Goal: Task Accomplishment & Management: Manage account settings

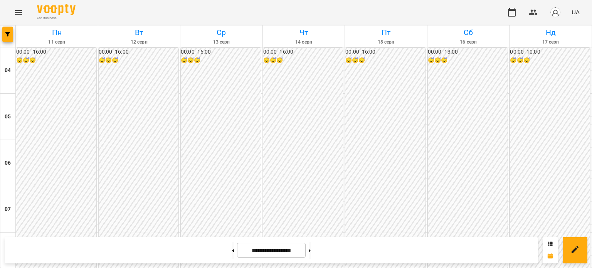
scroll to position [566, 0]
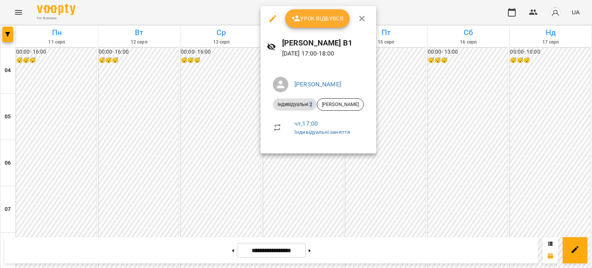
click at [297, 107] on div "Індивідуальні 2" at bounding box center [295, 104] width 44 height 12
click at [190, 149] on div at bounding box center [296, 134] width 592 height 268
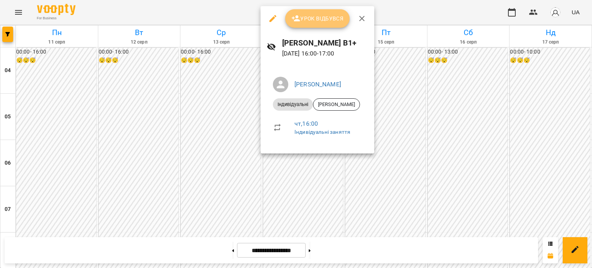
click at [304, 18] on span "Урок відбувся" at bounding box center [317, 18] width 52 height 9
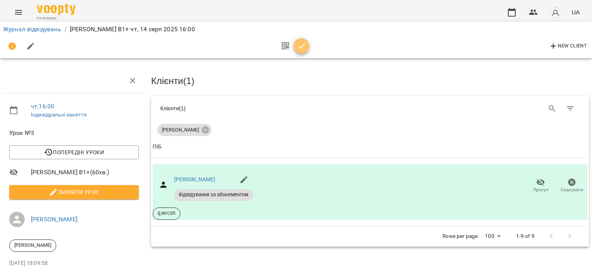
click at [303, 46] on icon "button" at bounding box center [301, 46] width 9 height 9
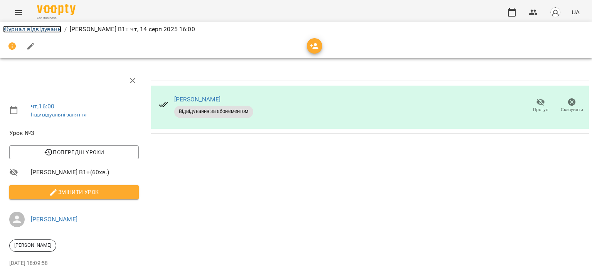
click at [47, 27] on link "Журнал відвідувань" at bounding box center [32, 28] width 58 height 7
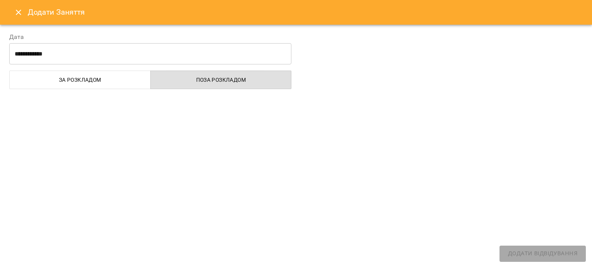
select select "**********"
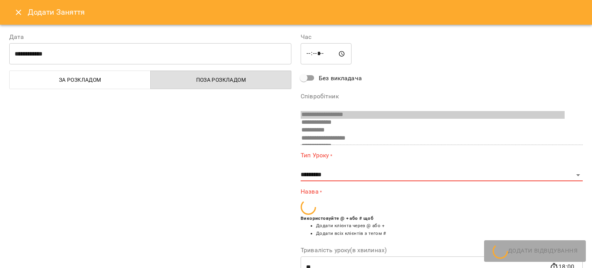
scroll to position [13, 0]
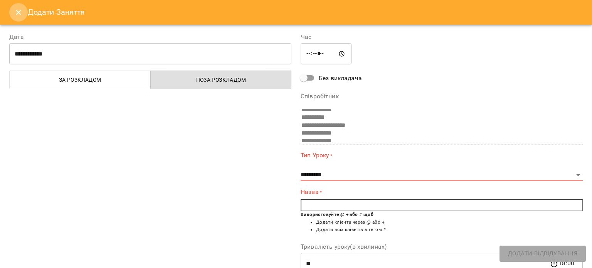
click at [19, 15] on icon "Close" at bounding box center [18, 12] width 9 height 9
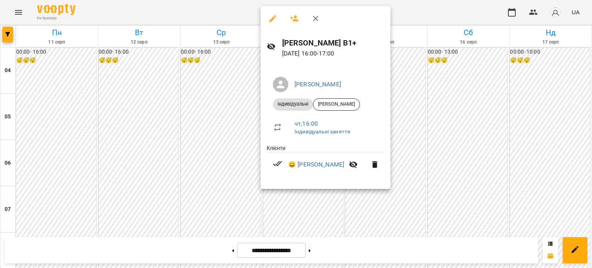
click at [222, 204] on div at bounding box center [296, 134] width 592 height 268
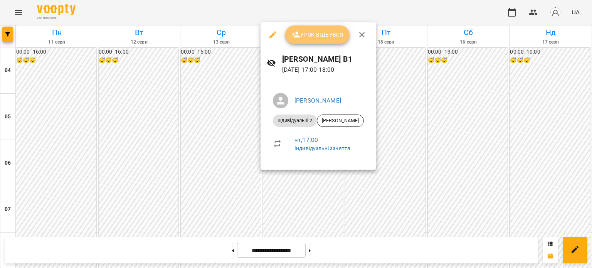
click at [307, 38] on span "Урок відбувся" at bounding box center [317, 34] width 52 height 9
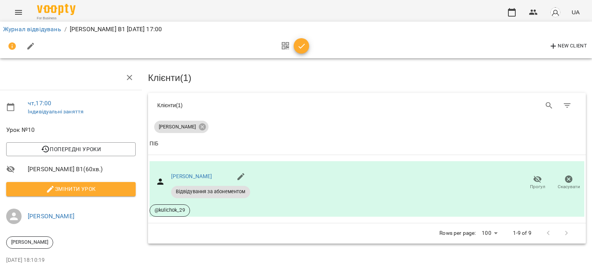
scroll to position [39, 0]
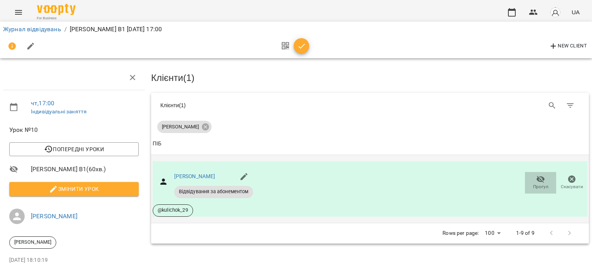
click at [536, 175] on icon "button" at bounding box center [540, 179] width 9 height 9
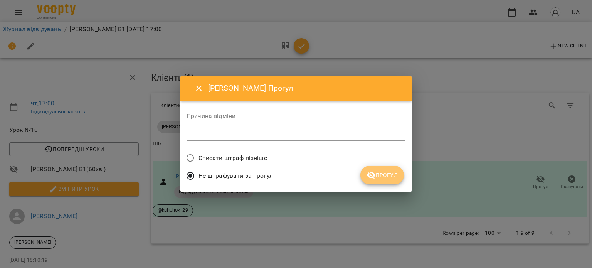
click at [379, 178] on span "Прогул" at bounding box center [381, 174] width 31 height 9
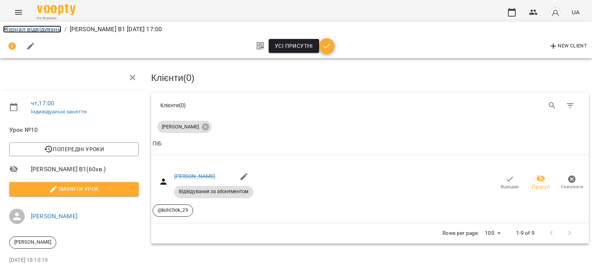
click at [53, 28] on link "Журнал відвідувань" at bounding box center [32, 28] width 58 height 7
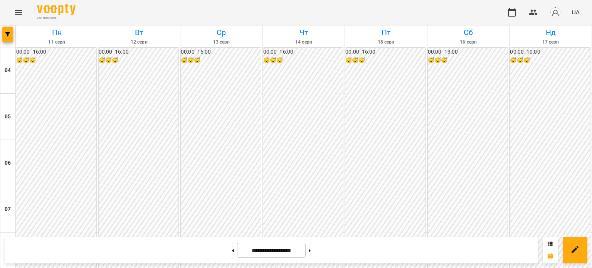
scroll to position [499, 0]
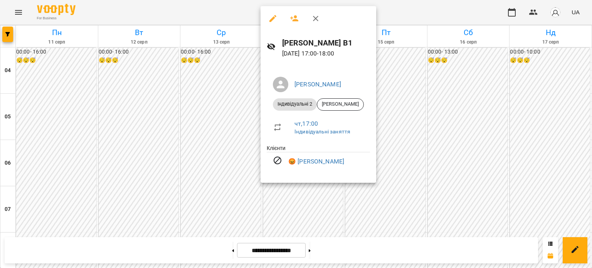
click at [274, 224] on div at bounding box center [296, 134] width 592 height 268
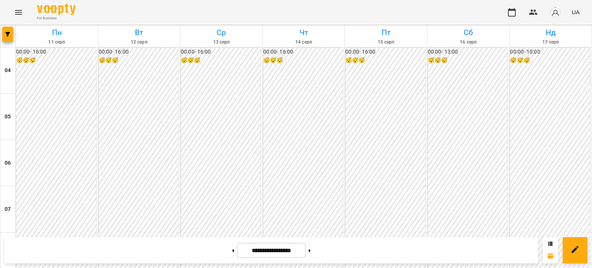
scroll to position [558, 0]
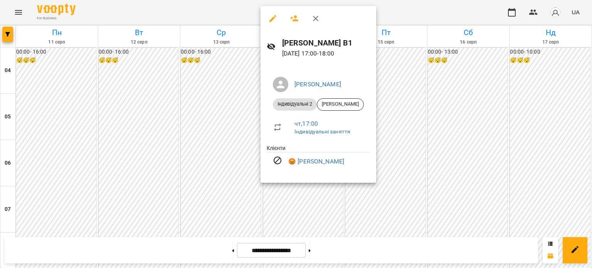
click at [197, 110] on div at bounding box center [296, 134] width 592 height 268
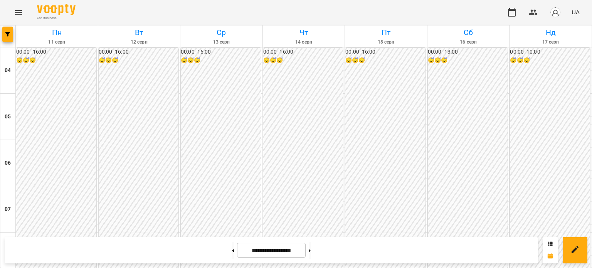
scroll to position [609, 0]
